Goal: Answer question/provide support

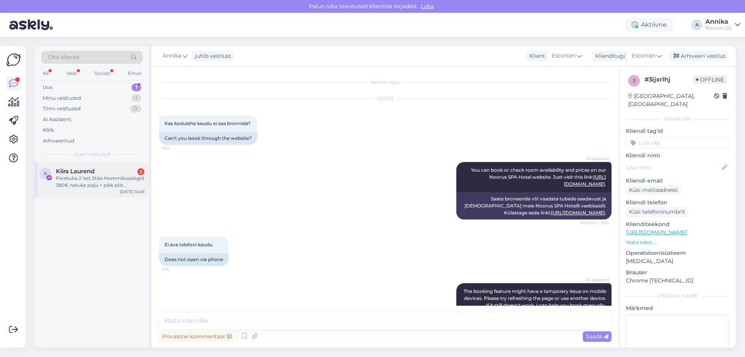
click at [98, 175] on div "Peretuba 2 last 2täis Hommikusöögid 380€ natuke palju + pikk sõit Tühistamisvõi…" at bounding box center [100, 182] width 88 height 14
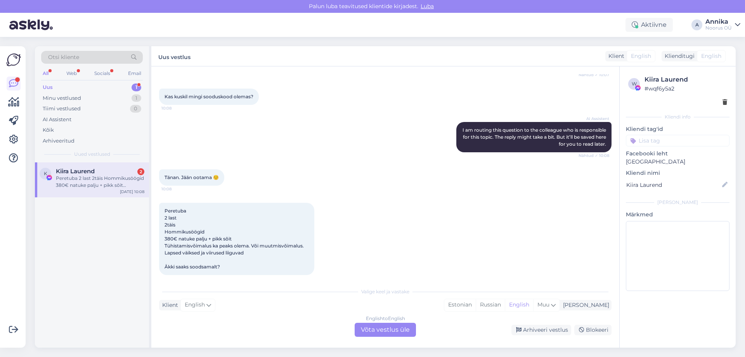
click at [368, 332] on div "English to English Võta vestlus üle" at bounding box center [385, 329] width 61 height 14
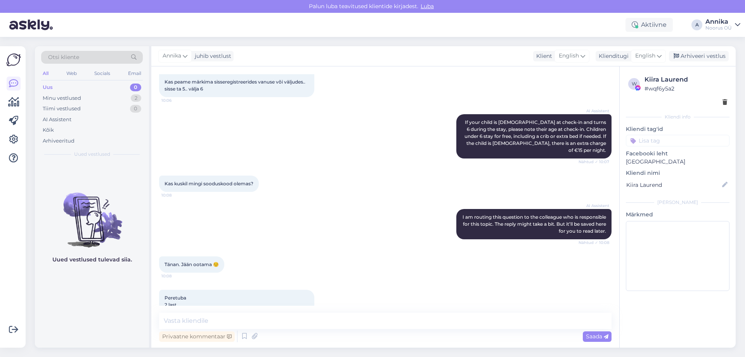
scroll to position [187, 0]
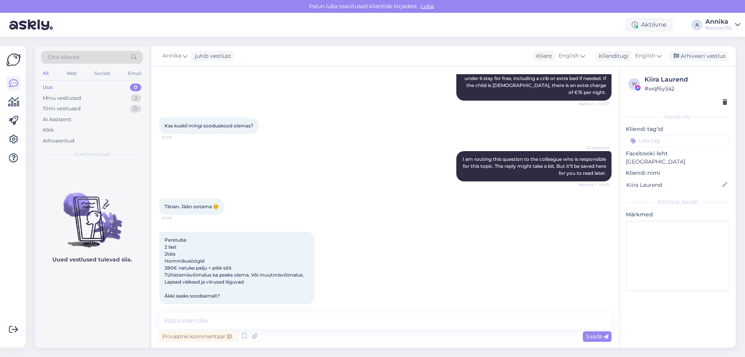
drag, startPoint x: 299, startPoint y: 276, endPoint x: 289, endPoint y: 293, distance: 19.6
click at [298, 277] on div "Peretuba 2 last 2täis Hommikusöögid 380€ natuke palju + pikk sõit Tühistamisvõi…" at bounding box center [236, 268] width 155 height 72
click at [272, 307] on div "Vestlus algas [DATE] Tere! 10:05 AI Assistent Hello, how can we assist you [DAT…" at bounding box center [385, 206] width 468 height 281
click at [268, 313] on textarea at bounding box center [385, 320] width 452 height 16
click at [215, 325] on textarea at bounding box center [385, 320] width 452 height 16
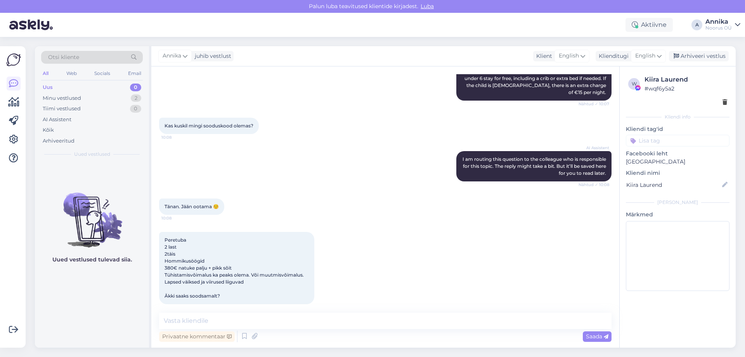
click at [288, 125] on div "Kas kuskil mingi sooduskood olemas? 10:08" at bounding box center [385, 125] width 452 height 33
click at [230, 313] on textarea at bounding box center [385, 320] width 452 height 16
type textarea "Tere! Mis vanuses teine laps on?"
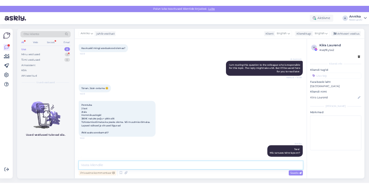
scroll to position [301, 0]
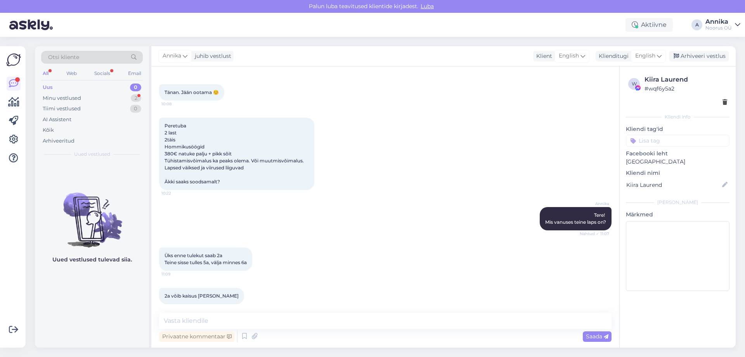
click at [239, 311] on div "Vestlus algas [DATE] Tere! 10:05 AI Assistent Hello, how can we assist you [DAT…" at bounding box center [385, 206] width 468 height 281
click at [241, 317] on textarea at bounding box center [385, 320] width 452 height 16
click at [211, 326] on textarea at bounding box center [385, 320] width 452 height 16
click at [204, 313] on textarea at bounding box center [385, 320] width 452 height 16
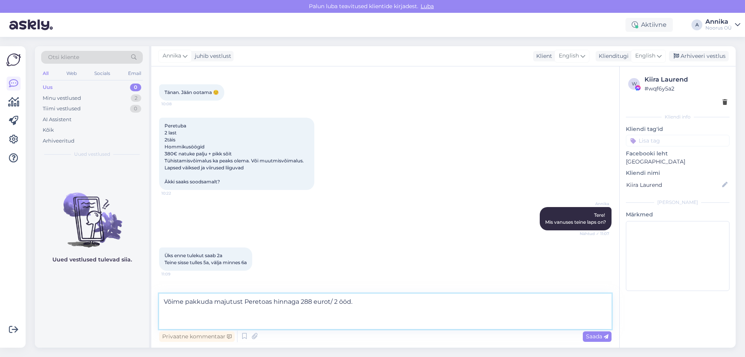
click at [170, 321] on textarea "Võime pakkuda majutust Peretoas hinnaga 288 eurot/ 2 ööd." at bounding box center [385, 310] width 452 height 35
paste textarea "Pakett sisaldab: • Majutus • Hommikusöök • Piiramatu saunakeskuse külastus • Pi…"
type textarea "Võime pakkuda majutust Peretoas hinnaga 288 eurot/ 2 ööd. Pakett sisaldab: • Ma…"
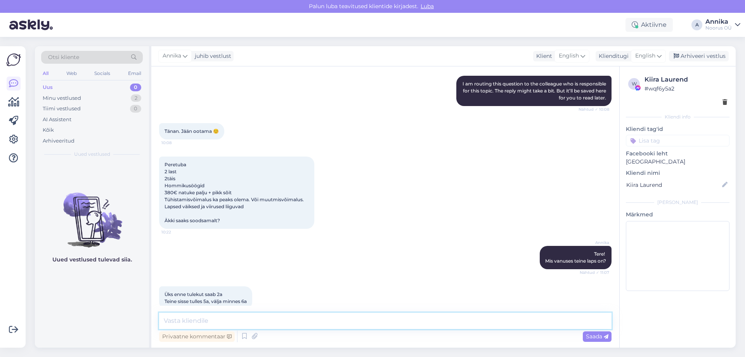
scroll to position [390, 0]
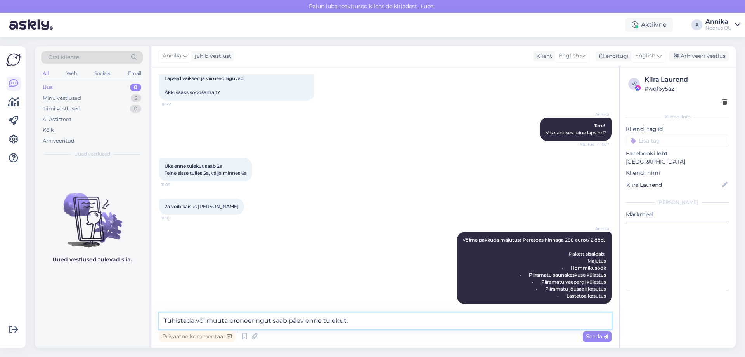
click at [288, 322] on textarea "Tühistada või muuta broneeringut saab päev enne tulekut." at bounding box center [385, 320] width 452 height 16
type textarea "Tühistada või muuta broneeringut saab kasvõi päev enne tulekut."
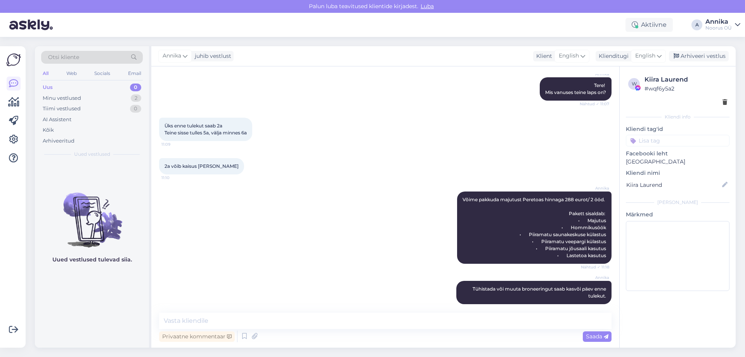
click at [377, 155] on div "2a võib kaisus [PERSON_NAME] 11:10" at bounding box center [385, 165] width 452 height 33
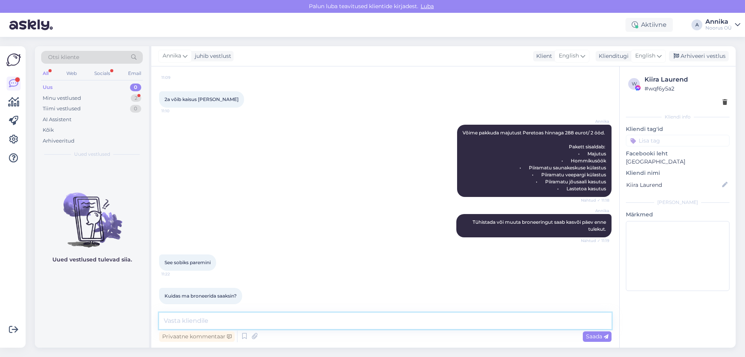
click at [230, 323] on textarea at bounding box center [385, 320] width 452 height 16
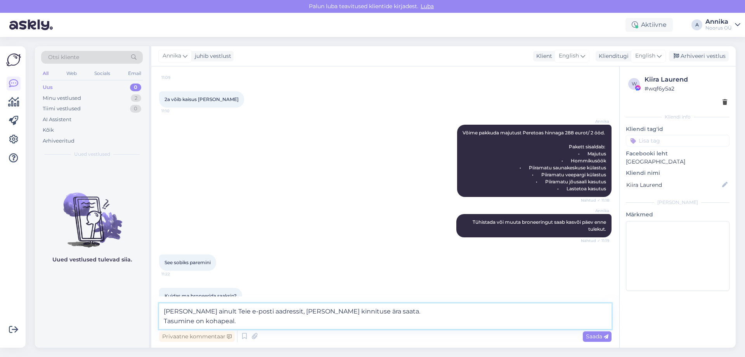
type textarea "[PERSON_NAME] ainult Teie e-posti aadressit, [PERSON_NAME] kinnituse ära saata.…"
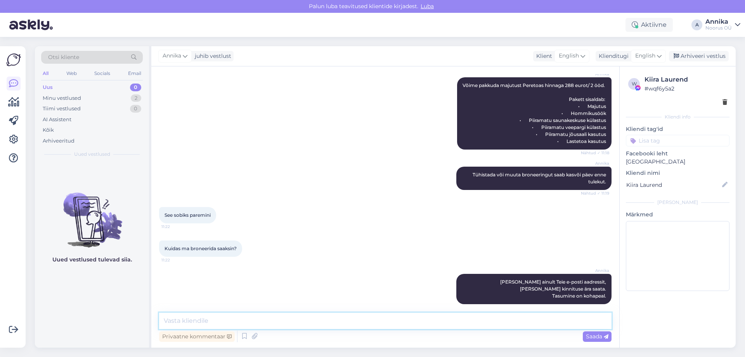
scroll to position [578, 0]
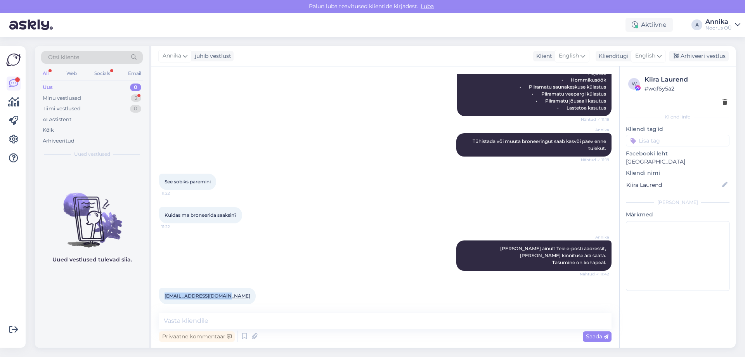
drag, startPoint x: 225, startPoint y: 286, endPoint x: 161, endPoint y: 284, distance: 64.5
click at [161, 288] on div "[EMAIL_ADDRESS][DOMAIN_NAME] 11:42" at bounding box center [207, 296] width 97 height 16
copy link "[EMAIL_ADDRESS][DOMAIN_NAME]"
drag, startPoint x: 204, startPoint y: 323, endPoint x: 214, endPoint y: 325, distance: 9.5
click at [204, 323] on textarea at bounding box center [385, 320] width 452 height 16
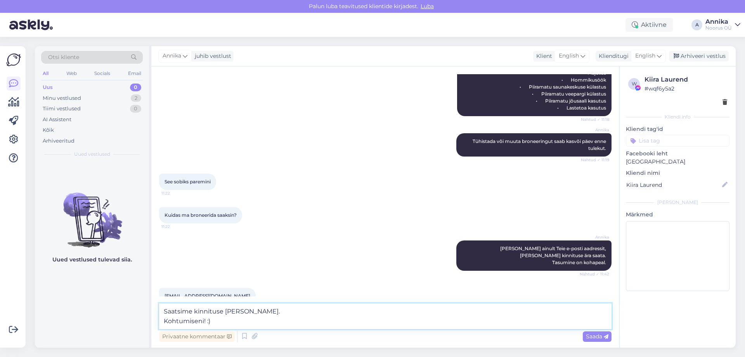
type textarea "Saatsime kinnituse [PERSON_NAME]. Kohtumiseni! :)"
click at [298, 327] on textarea "Saatsime kinnituse [PERSON_NAME]. Kohtumiseni! :)" at bounding box center [385, 316] width 452 height 26
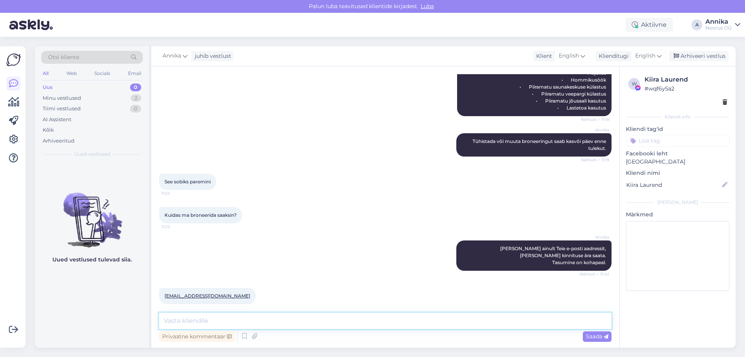
scroll to position [619, 0]
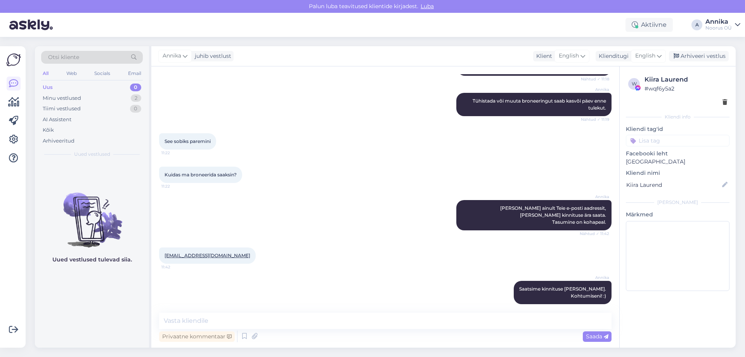
click at [326, 210] on div "[PERSON_NAME] [PERSON_NAME] ainult Teie e-posti aadressit, [PERSON_NAME] kinnit…" at bounding box center [385, 214] width 452 height 47
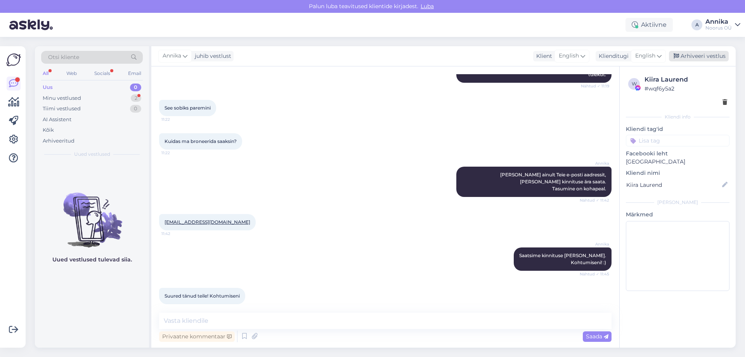
click at [697, 56] on div "Arhiveeri vestlus" at bounding box center [699, 56] width 60 height 10
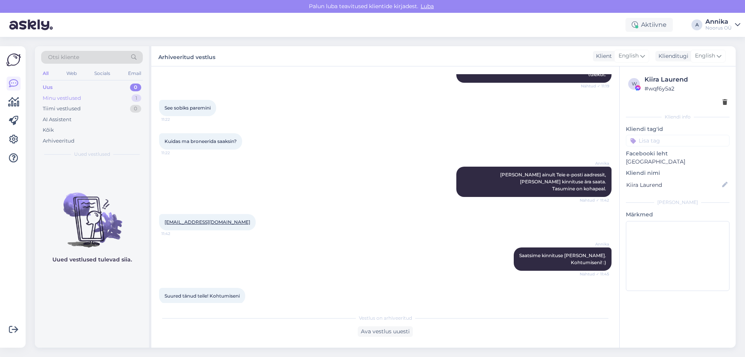
click at [90, 99] on div "Minu vestlused 1" at bounding box center [92, 98] width 102 height 11
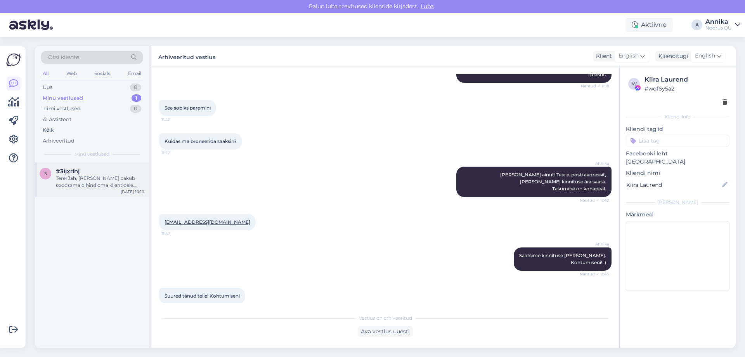
click at [80, 176] on div "Tere! Jah, [PERSON_NAME] pakub soodsamaid hind oma klientidele. Meie kaudu bron…" at bounding box center [100, 182] width 88 height 14
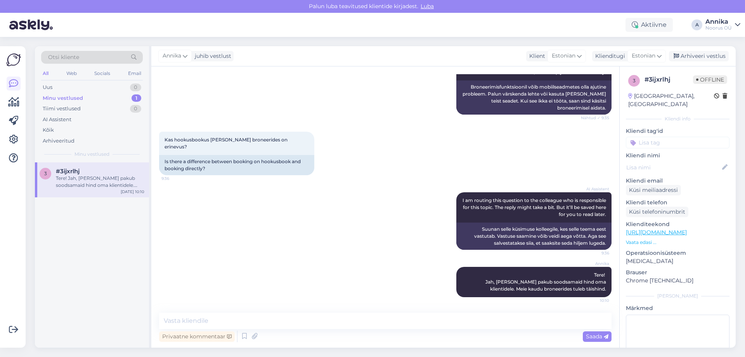
click at [274, 185] on div "AI Assistent I am routing this question to the colleague who is responsible for…" at bounding box center [385, 221] width 452 height 75
click at [687, 52] on div "Arhiveeri vestlus" at bounding box center [699, 56] width 60 height 10
